Goal: Find specific page/section

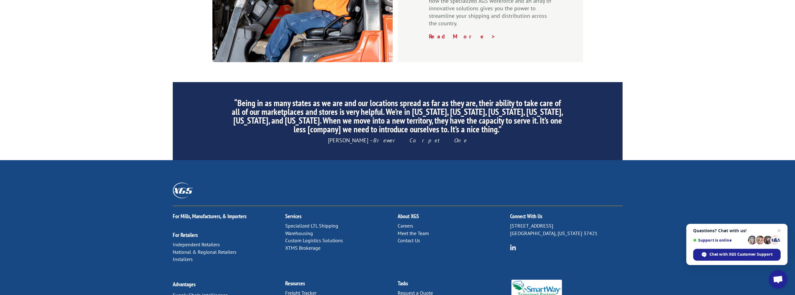
scroll to position [941, 0]
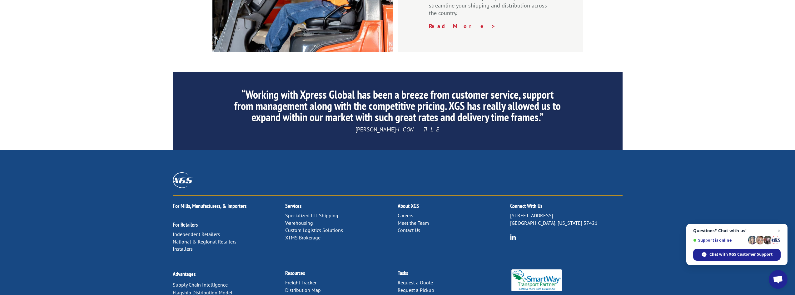
click at [310, 287] on link "Distribution Map" at bounding box center [303, 290] width 36 height 6
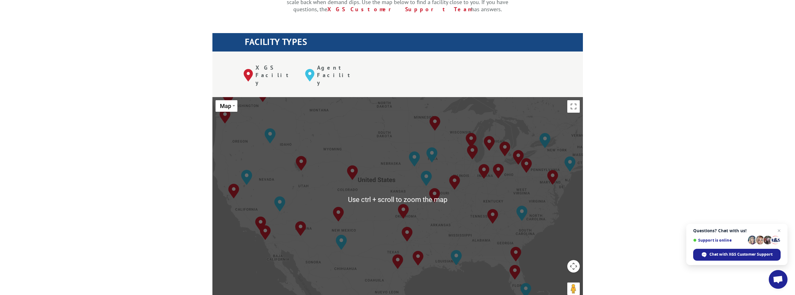
scroll to position [250, 0]
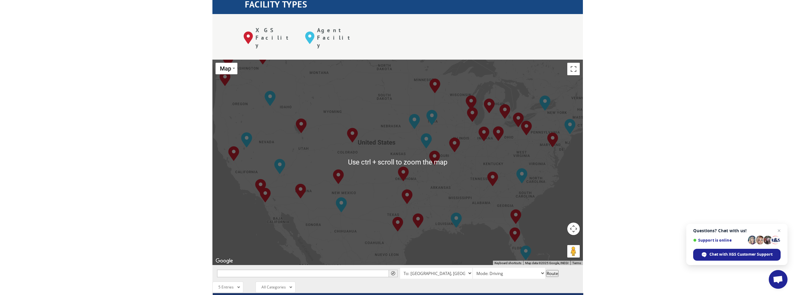
click at [227, 163] on div "Albuquerque, NM Baltimore, MD Boise, ID Charlotte, NC Chicago, IL Chino, CA Cle…" at bounding box center [397, 162] width 370 height 205
